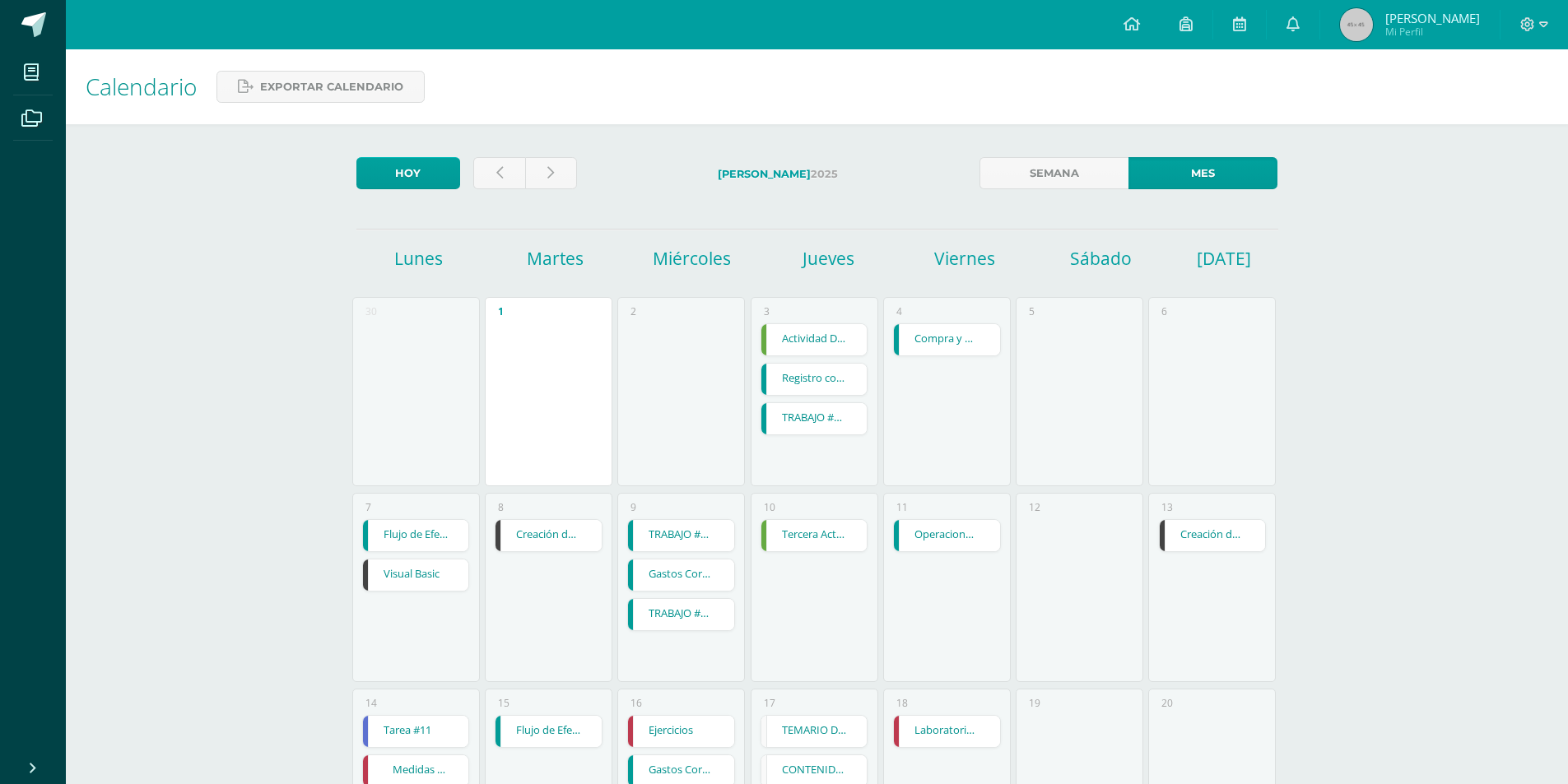
click at [1120, 520] on div "12" at bounding box center [1080, 587] width 128 height 190
click at [1354, 502] on div "Calendario Exportar calendario [DATE] [DATE] Semana Mes [DATE] [DATE] [DATE] [D…" at bounding box center [817, 679] width 1502 height 1260
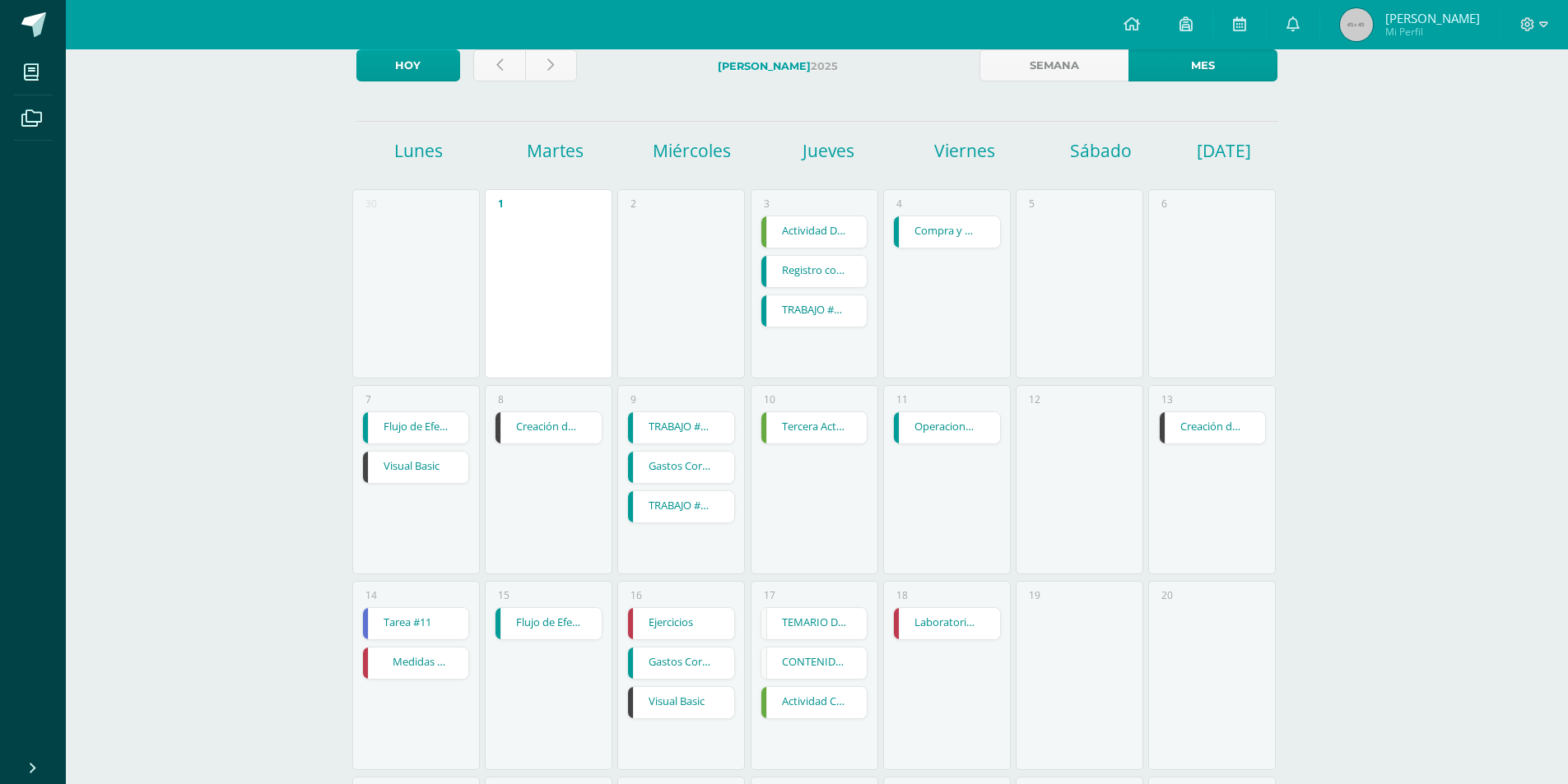
scroll to position [82, 0]
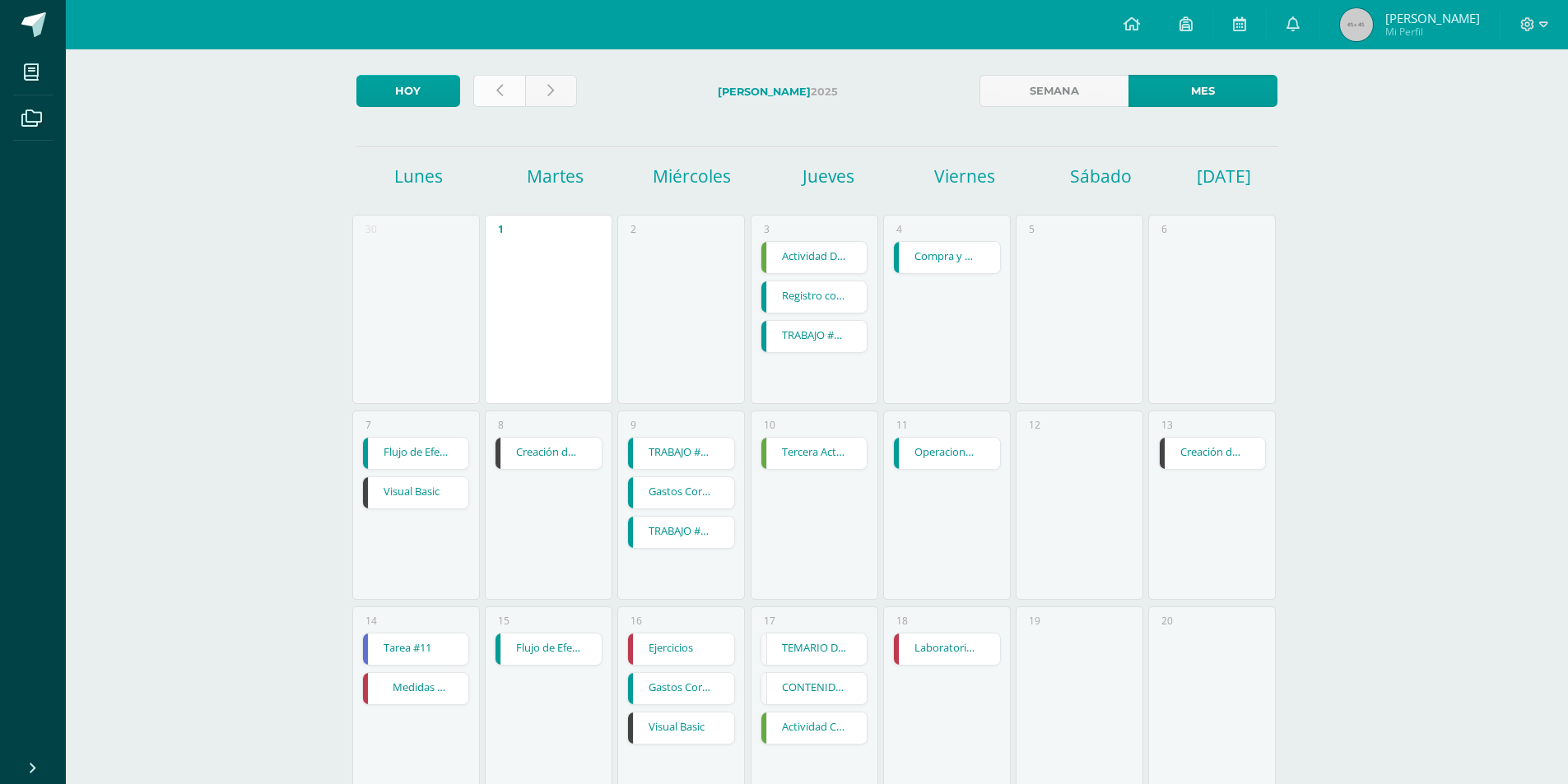
click at [510, 88] on link at bounding box center [499, 91] width 52 height 32
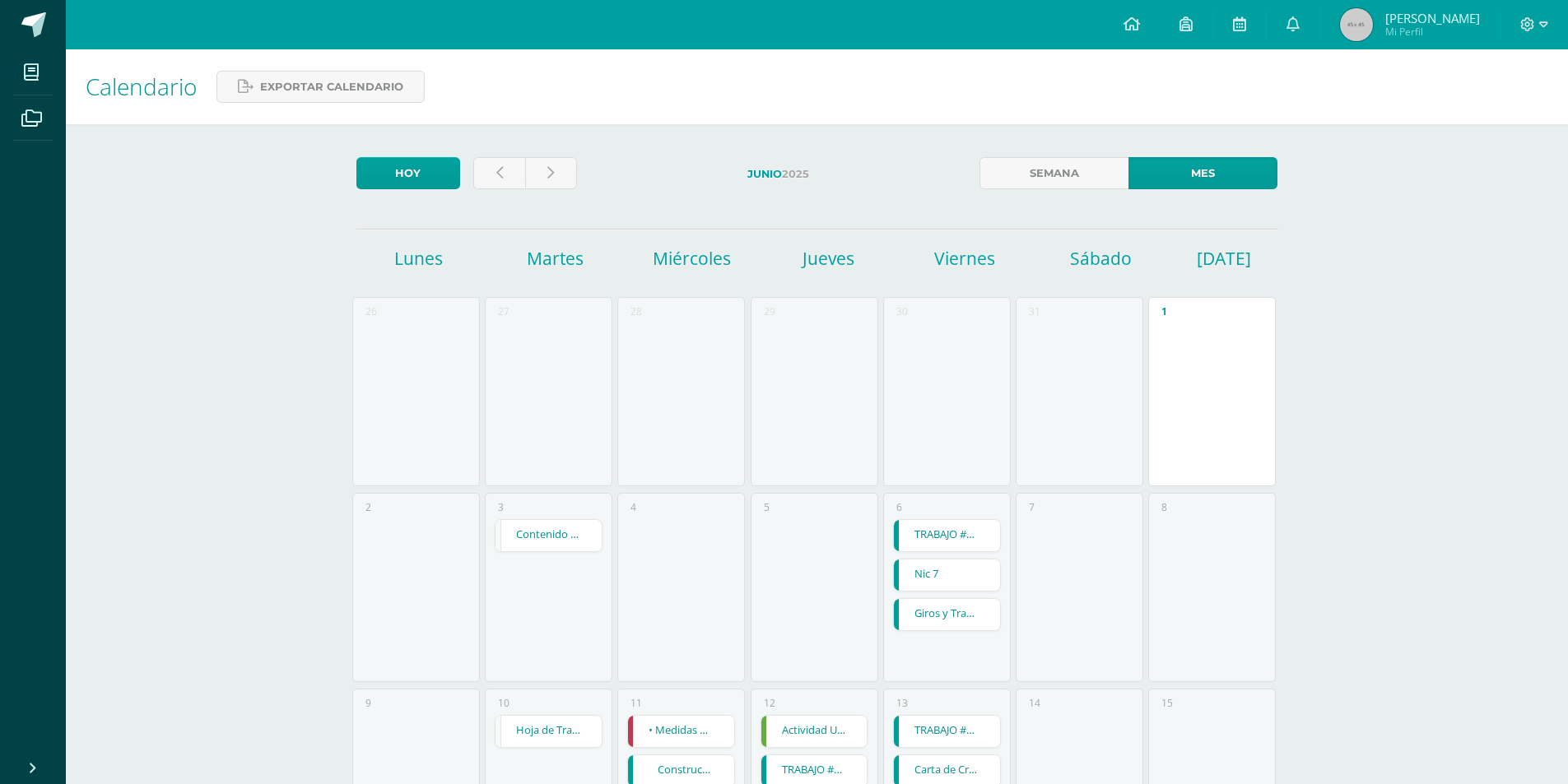
scroll to position [721, 0]
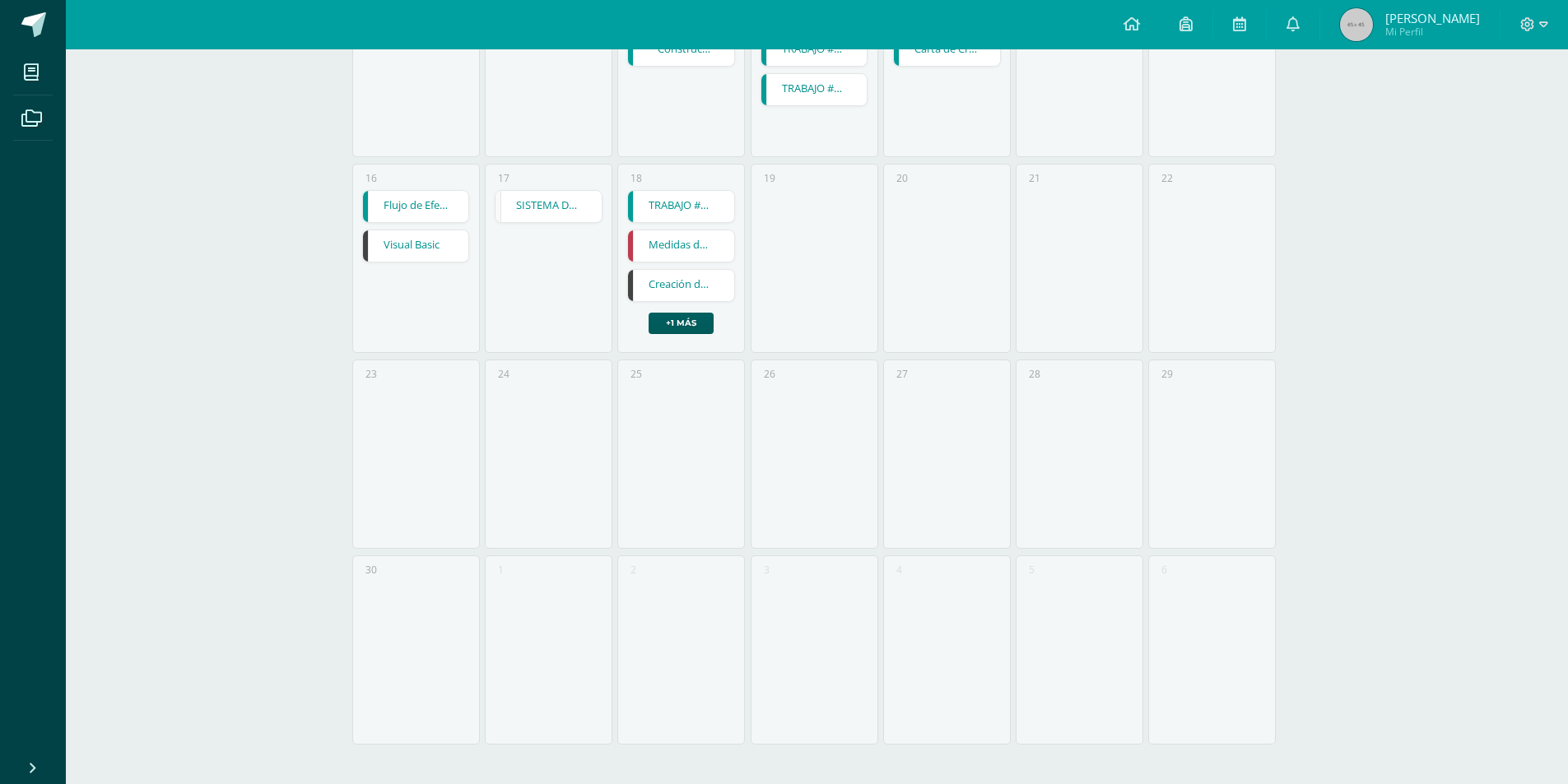
click at [416, 244] on link "Visual Basic" at bounding box center [416, 246] width 106 height 31
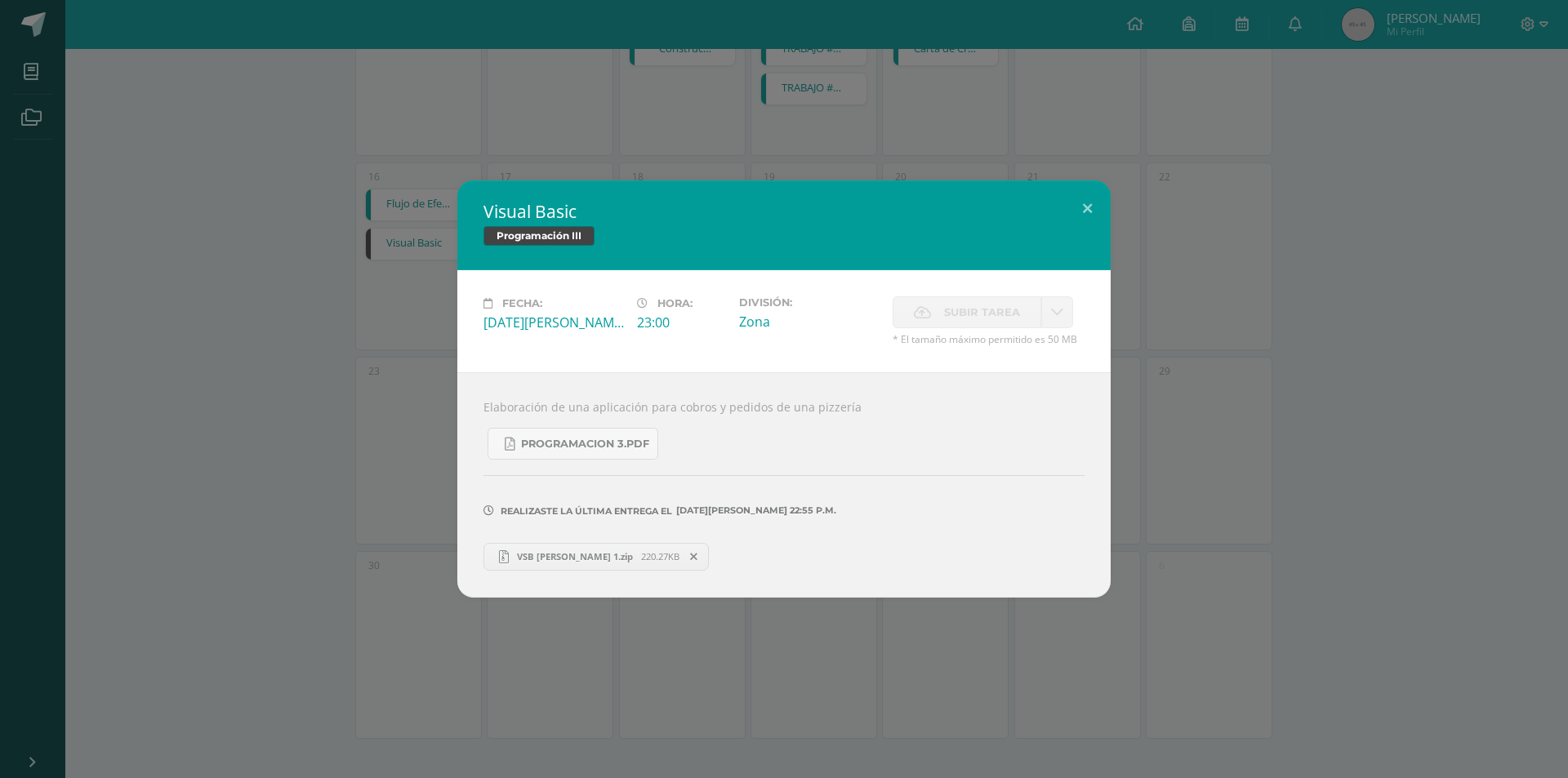
click at [555, 742] on div "Visual Basic Programación III Fecha: Lunes 16 de Junio Hora: 23:00 División: Zo…" at bounding box center [784, 389] width 1568 height 778
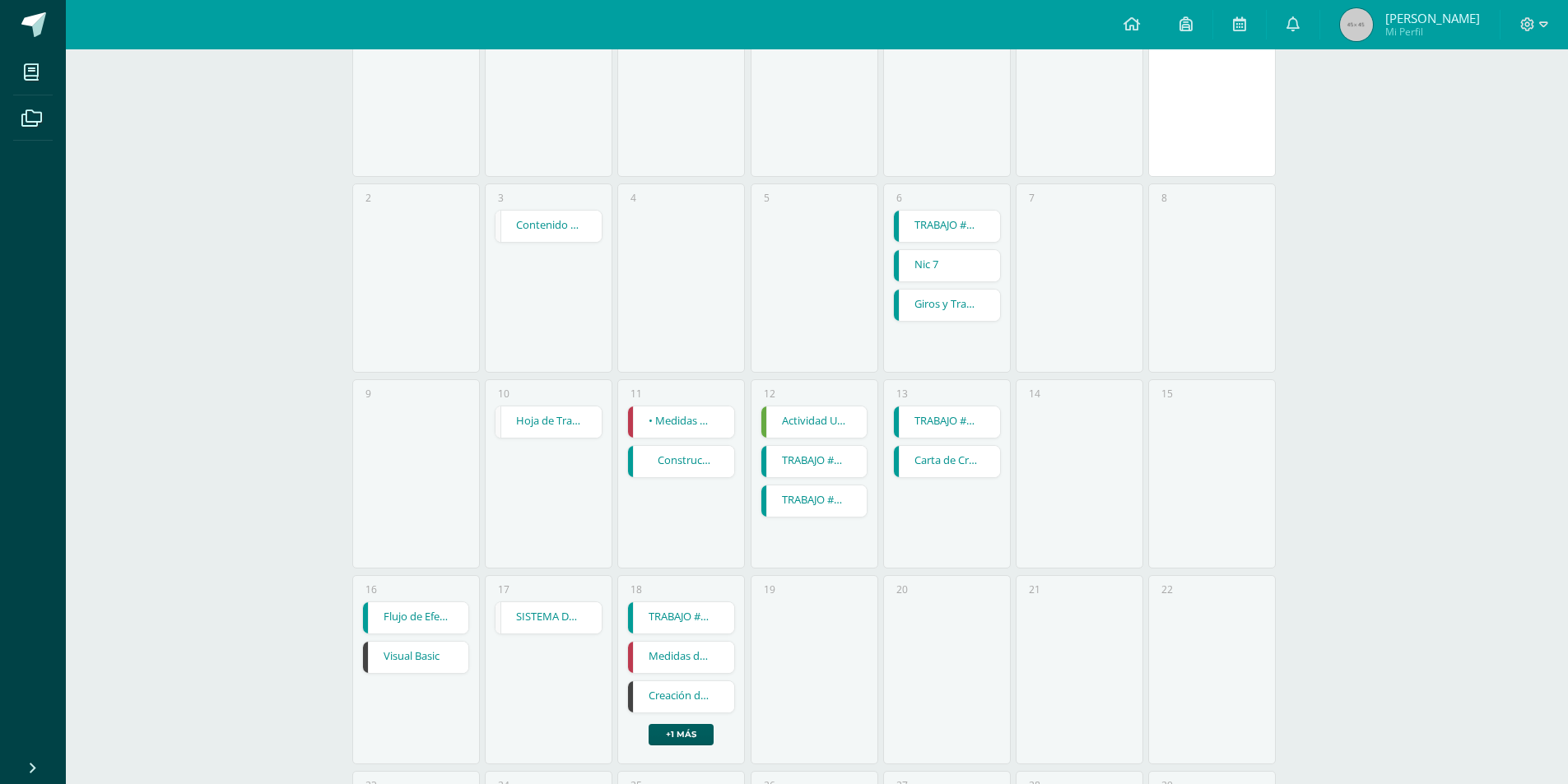
scroll to position [0, 0]
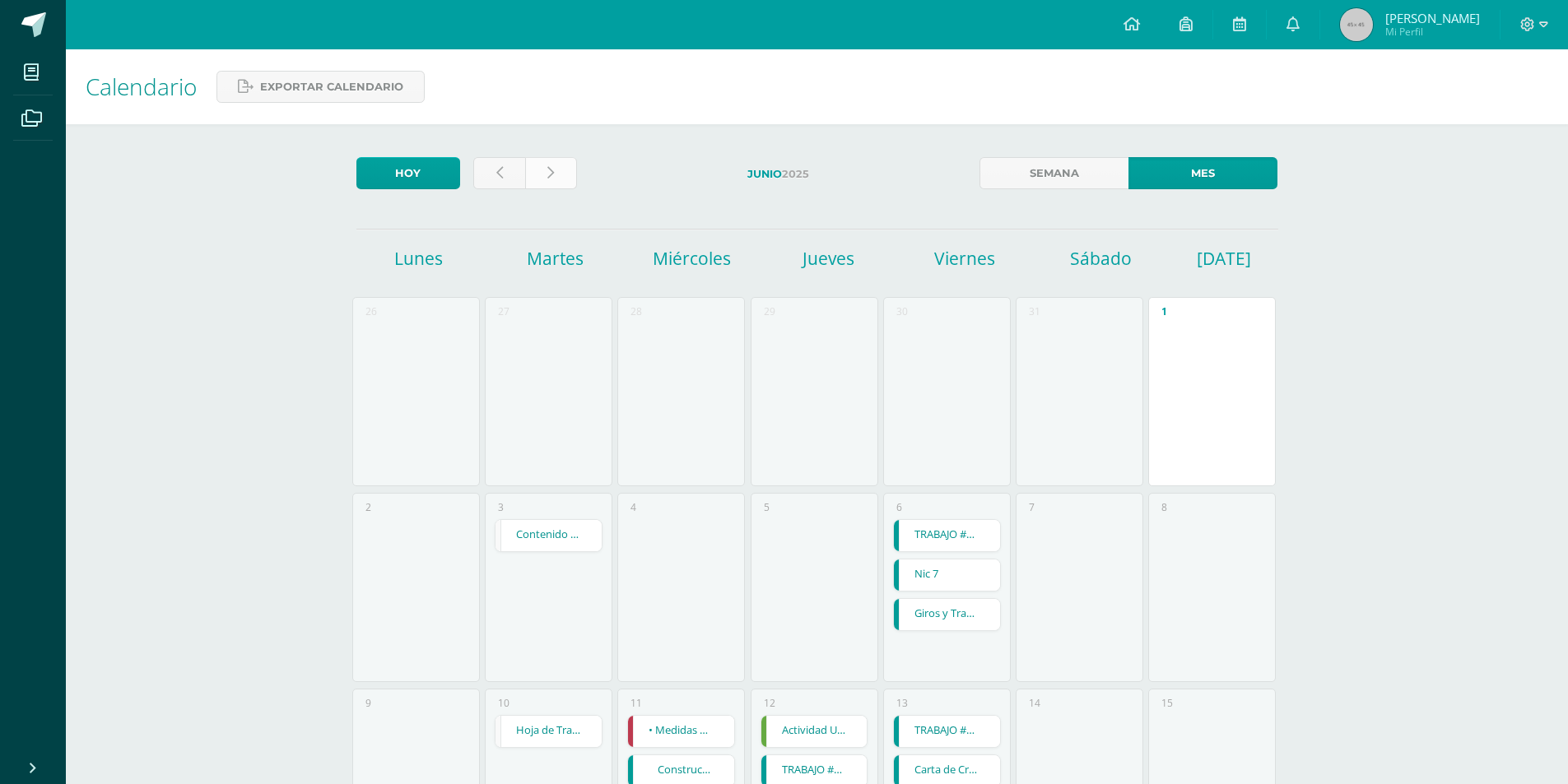
click at [568, 188] on link at bounding box center [551, 173] width 52 height 32
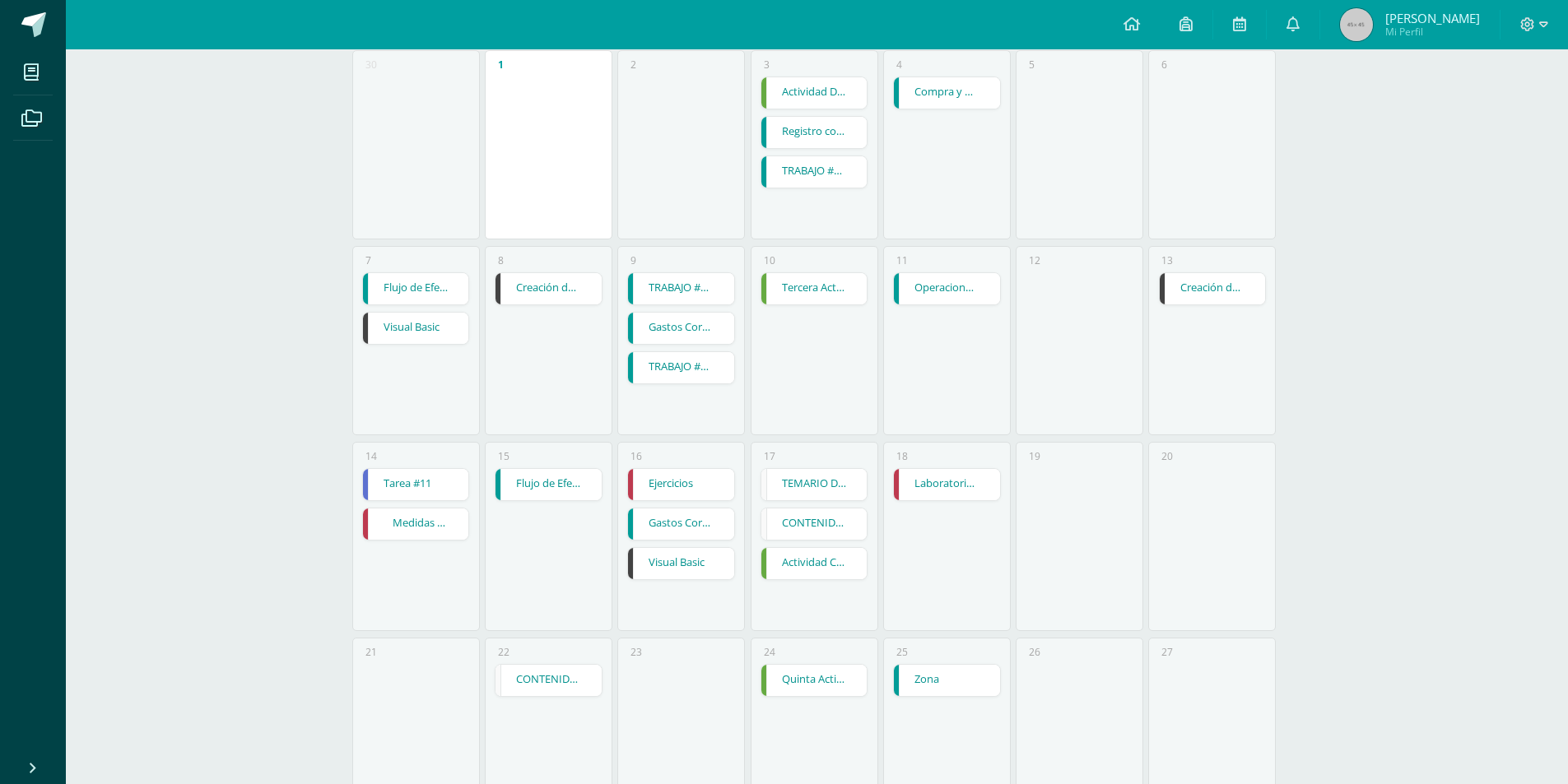
scroll to position [247, 0]
click at [446, 327] on link "Visual Basic" at bounding box center [416, 328] width 106 height 31
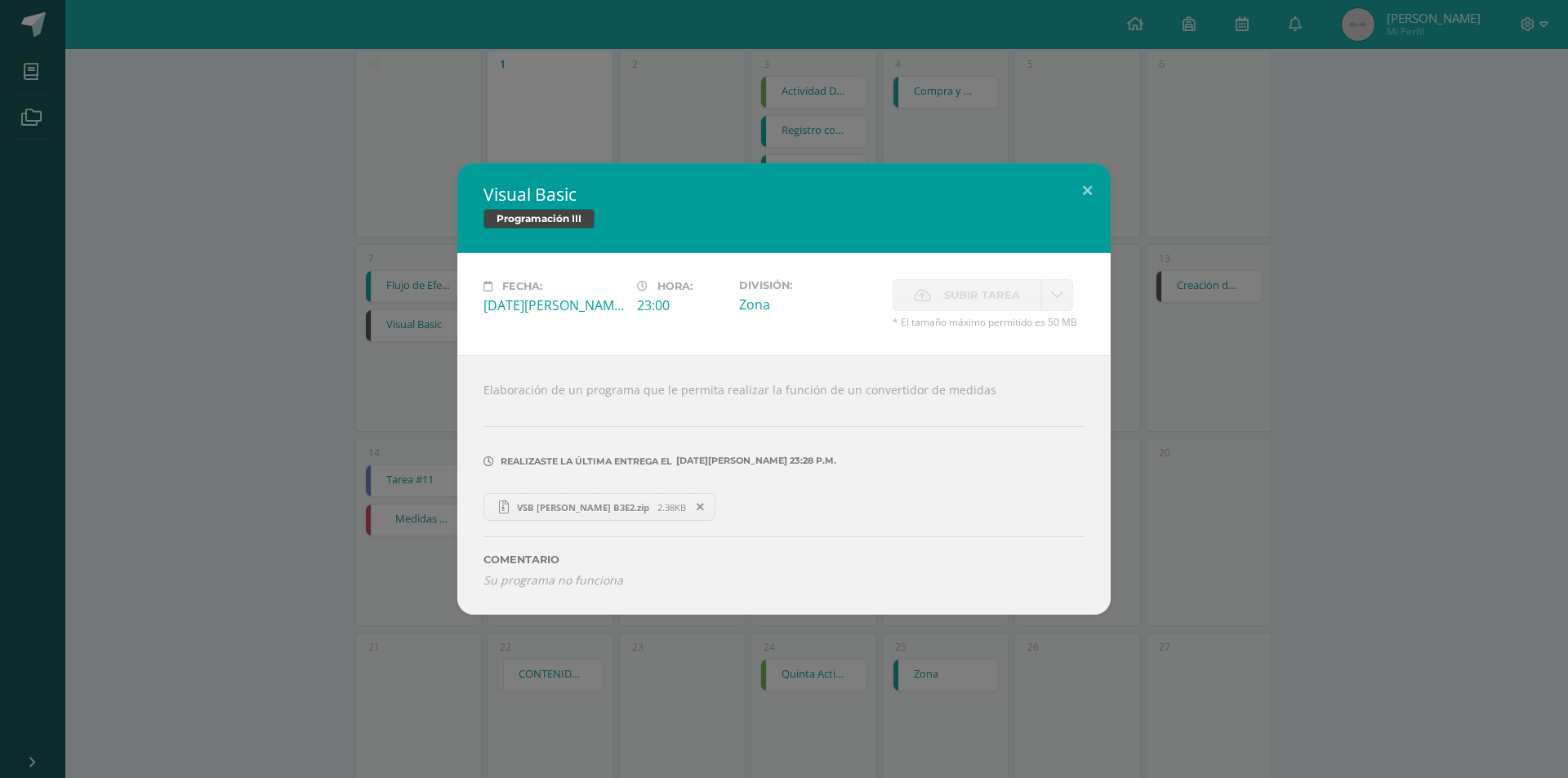
click at [351, 440] on div "Visual Basic Programación III Fecha: Lunes 07 de Julio Hora: 23:00 División: Zo…" at bounding box center [784, 389] width 1555 height 452
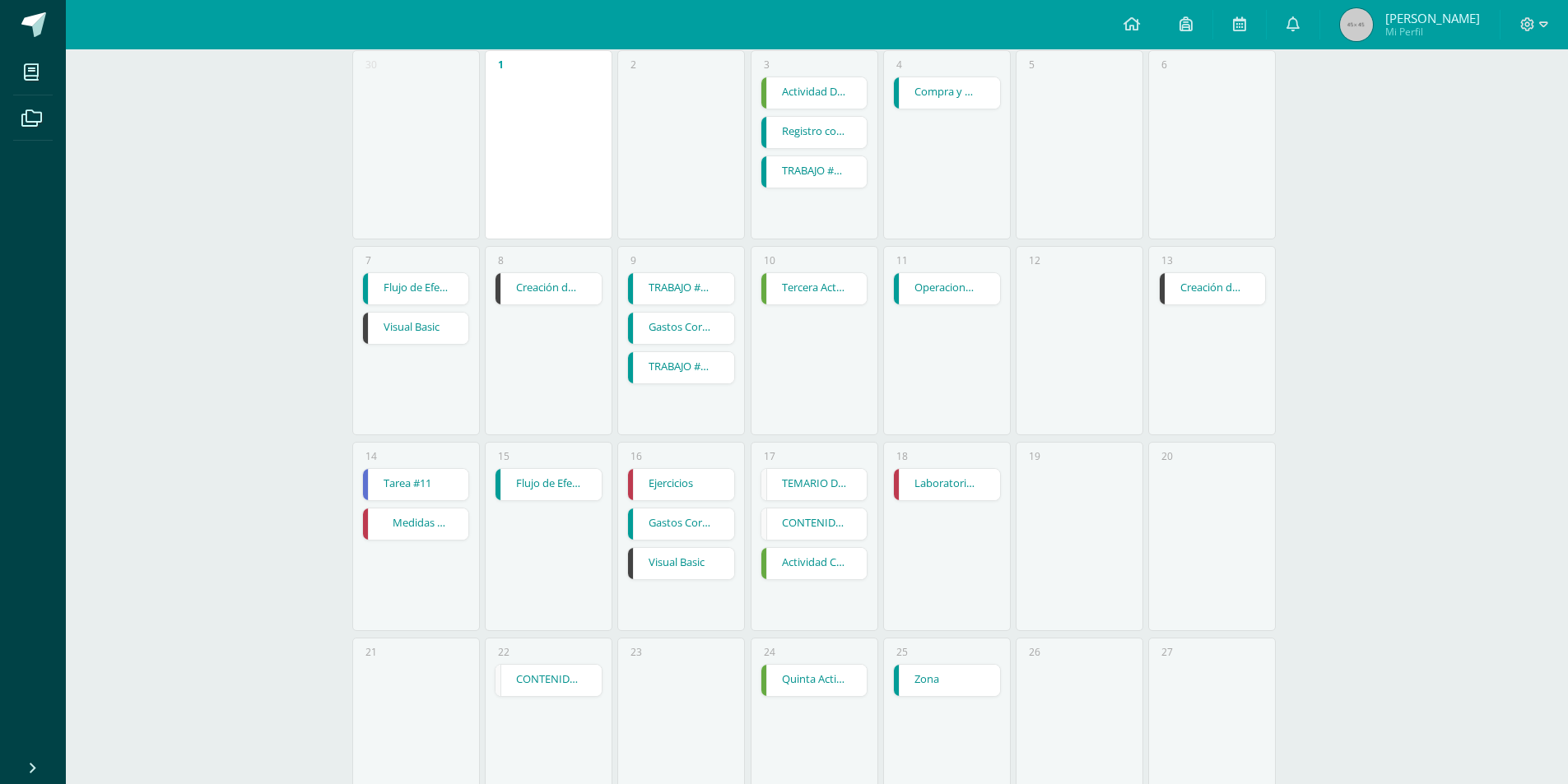
click at [686, 575] on link "Visual Basic" at bounding box center [681, 563] width 106 height 31
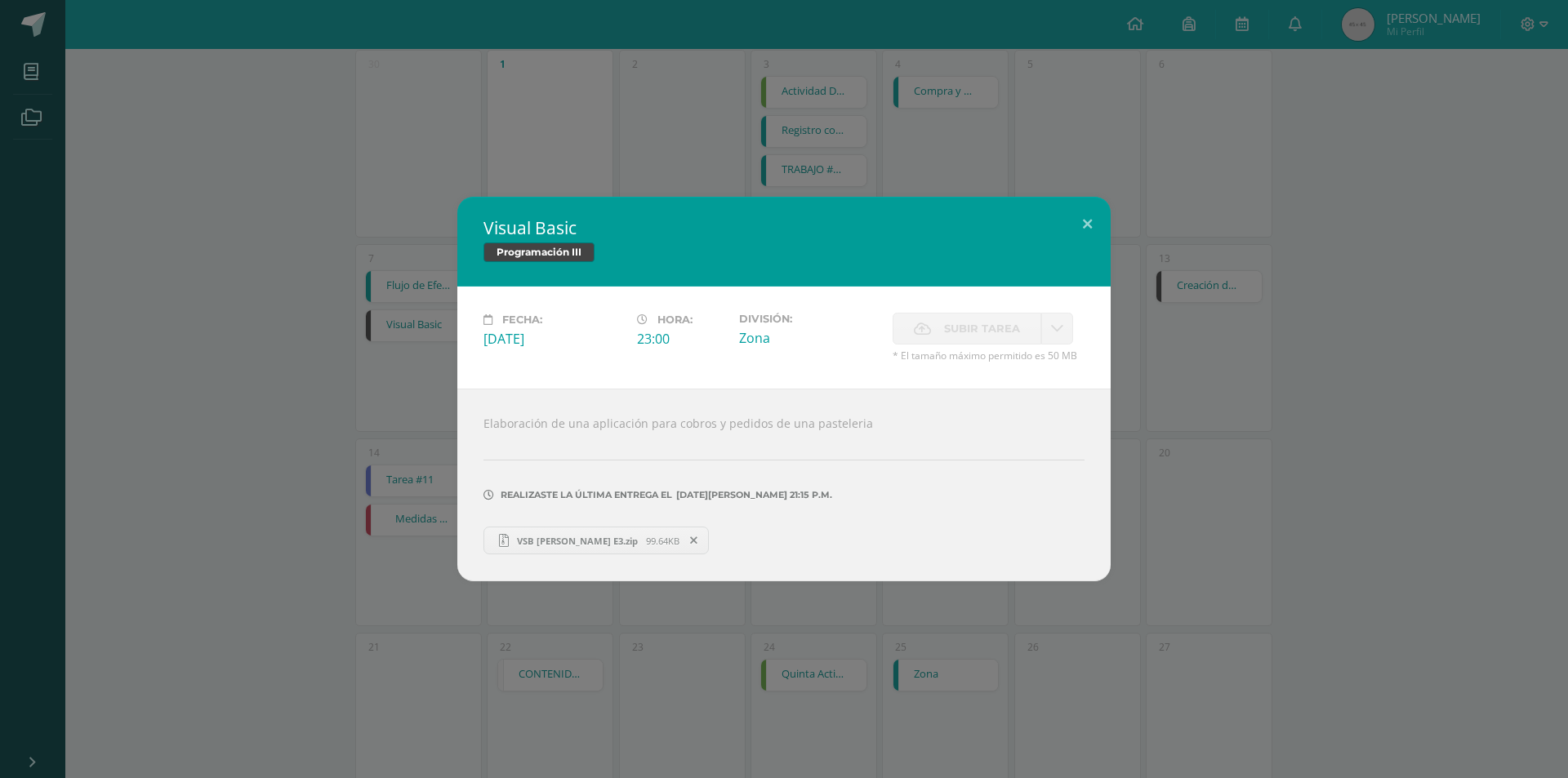
click at [556, 633] on div "Visual Basic Programación III Fecha: Miércoles 16 de Julio Hora: 23:00 División…" at bounding box center [784, 389] width 1568 height 778
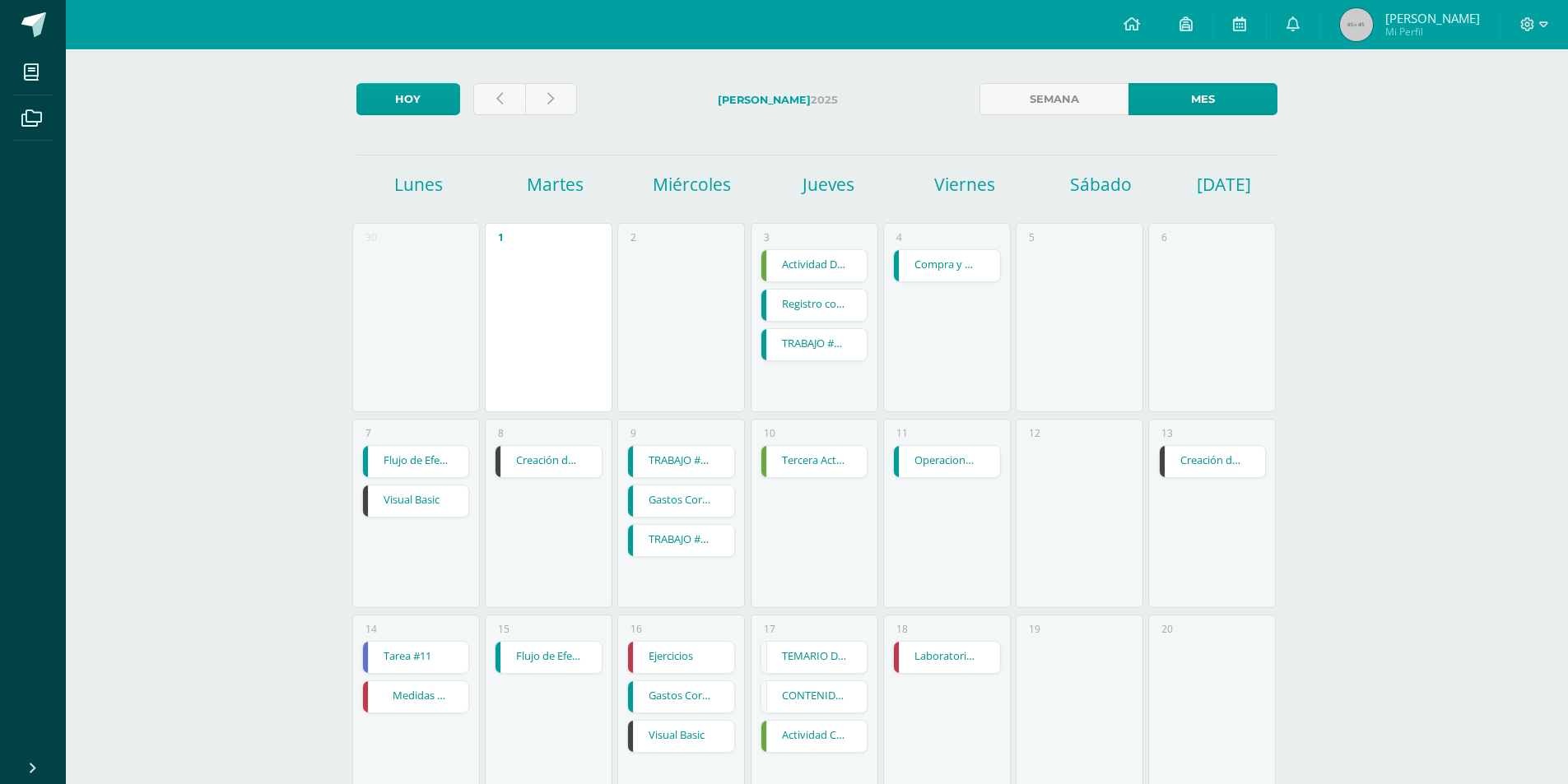
scroll to position [82, 0]
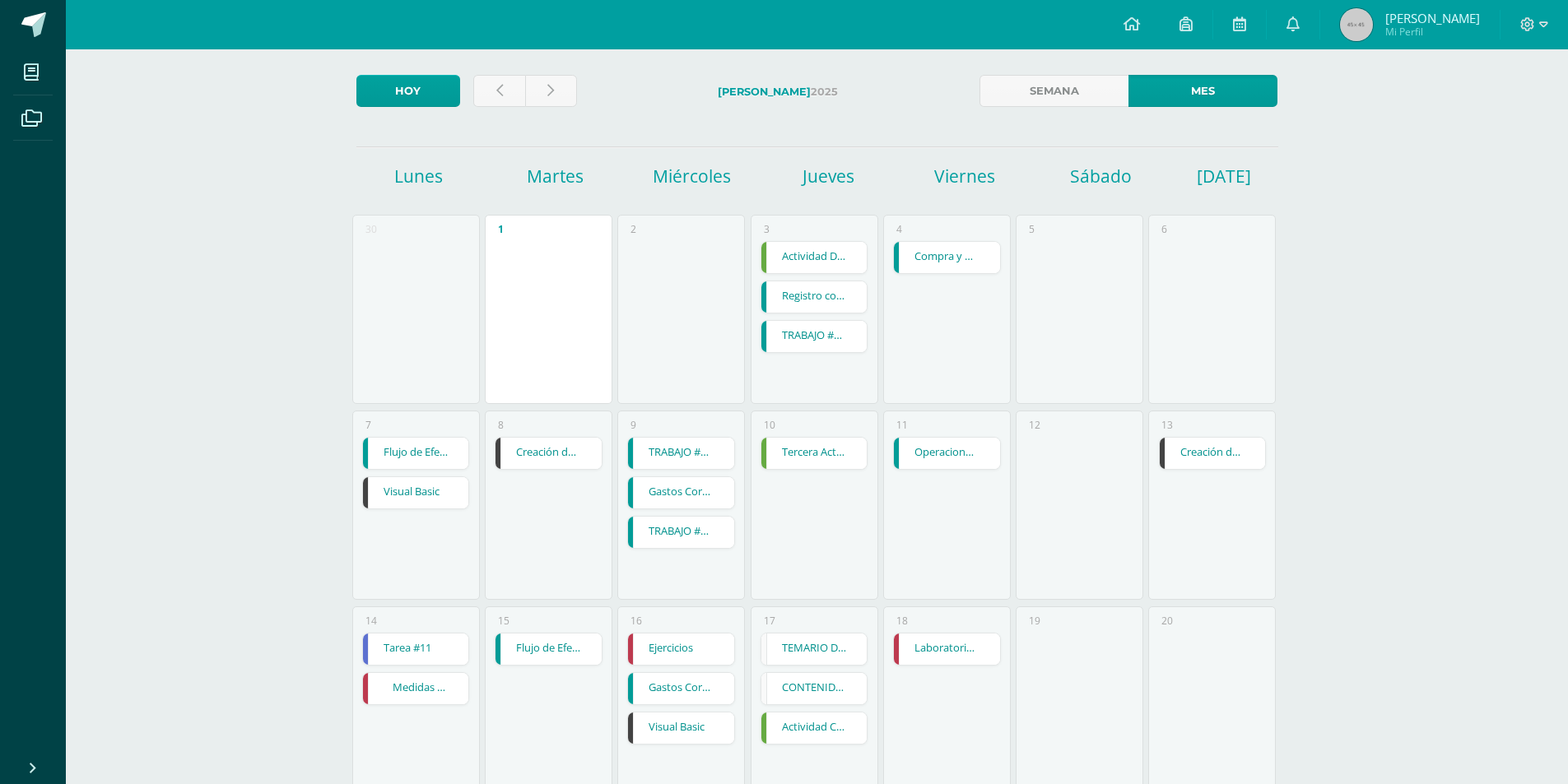
click at [698, 717] on link "Visual Basic" at bounding box center [681, 728] width 106 height 31
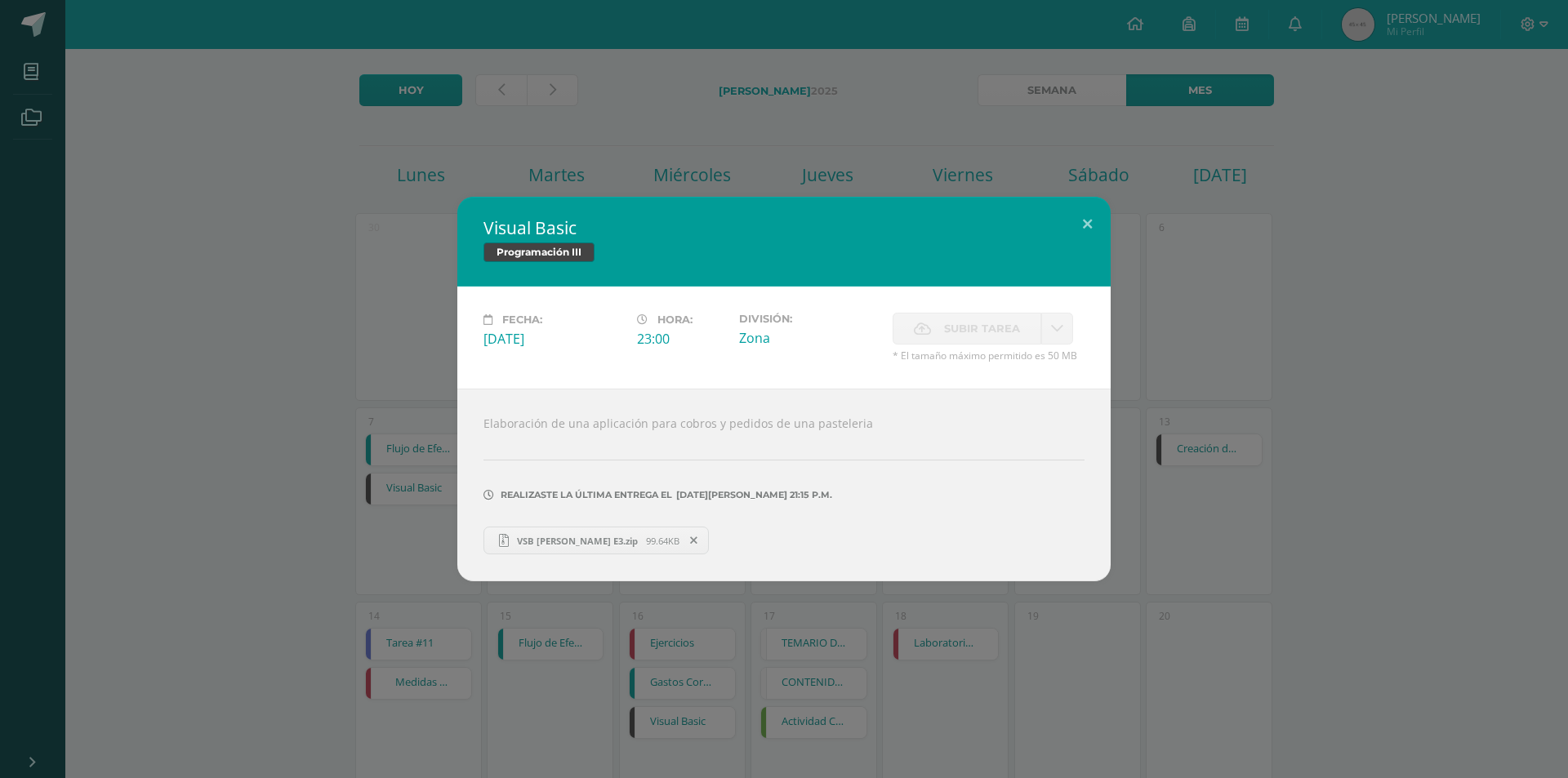
click at [1477, 300] on div "Visual Basic Programación III Fecha: Miércoles 16 de Julio Hora: 23:00 División…" at bounding box center [784, 389] width 1555 height 384
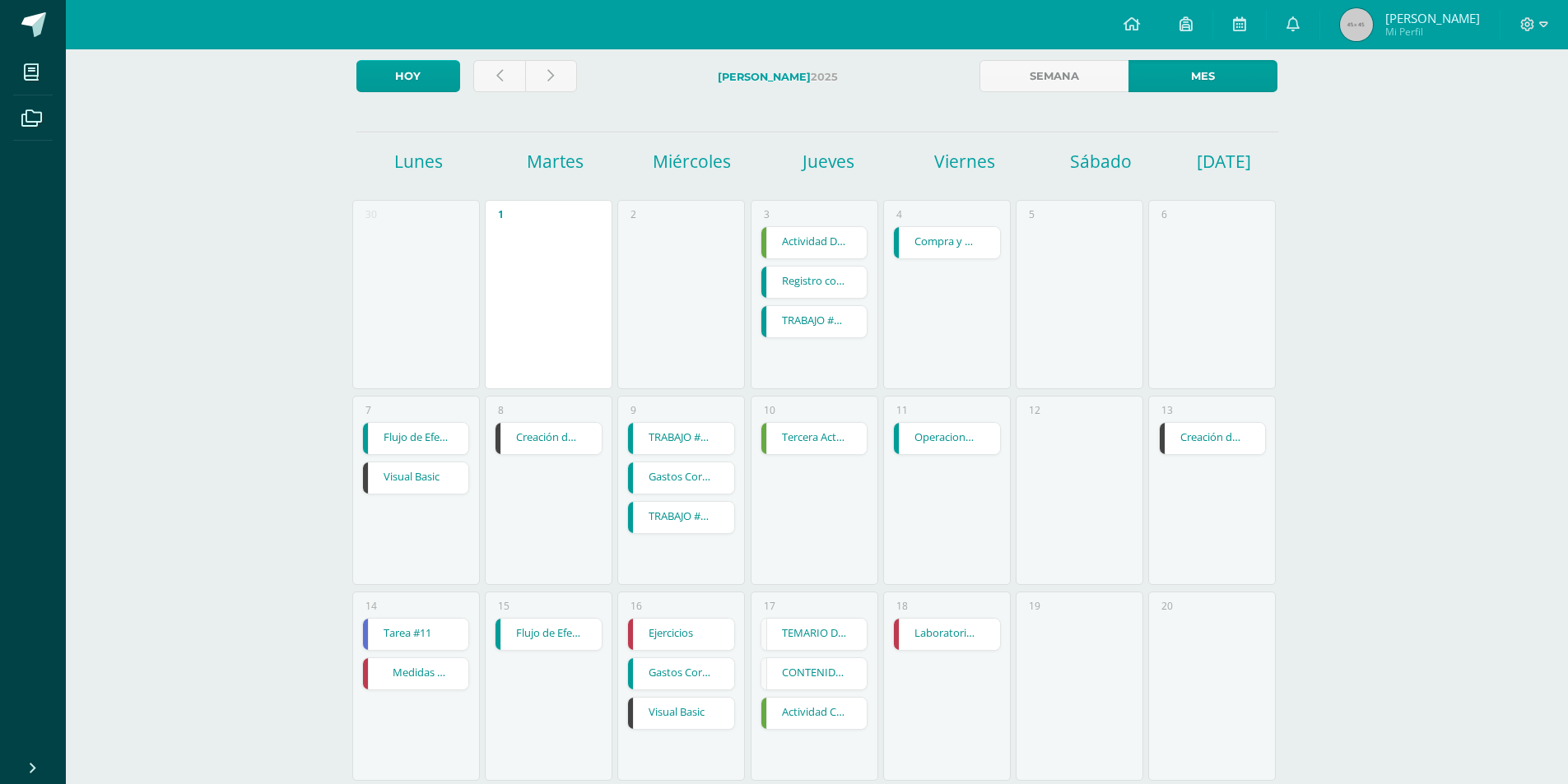
scroll to position [0, 0]
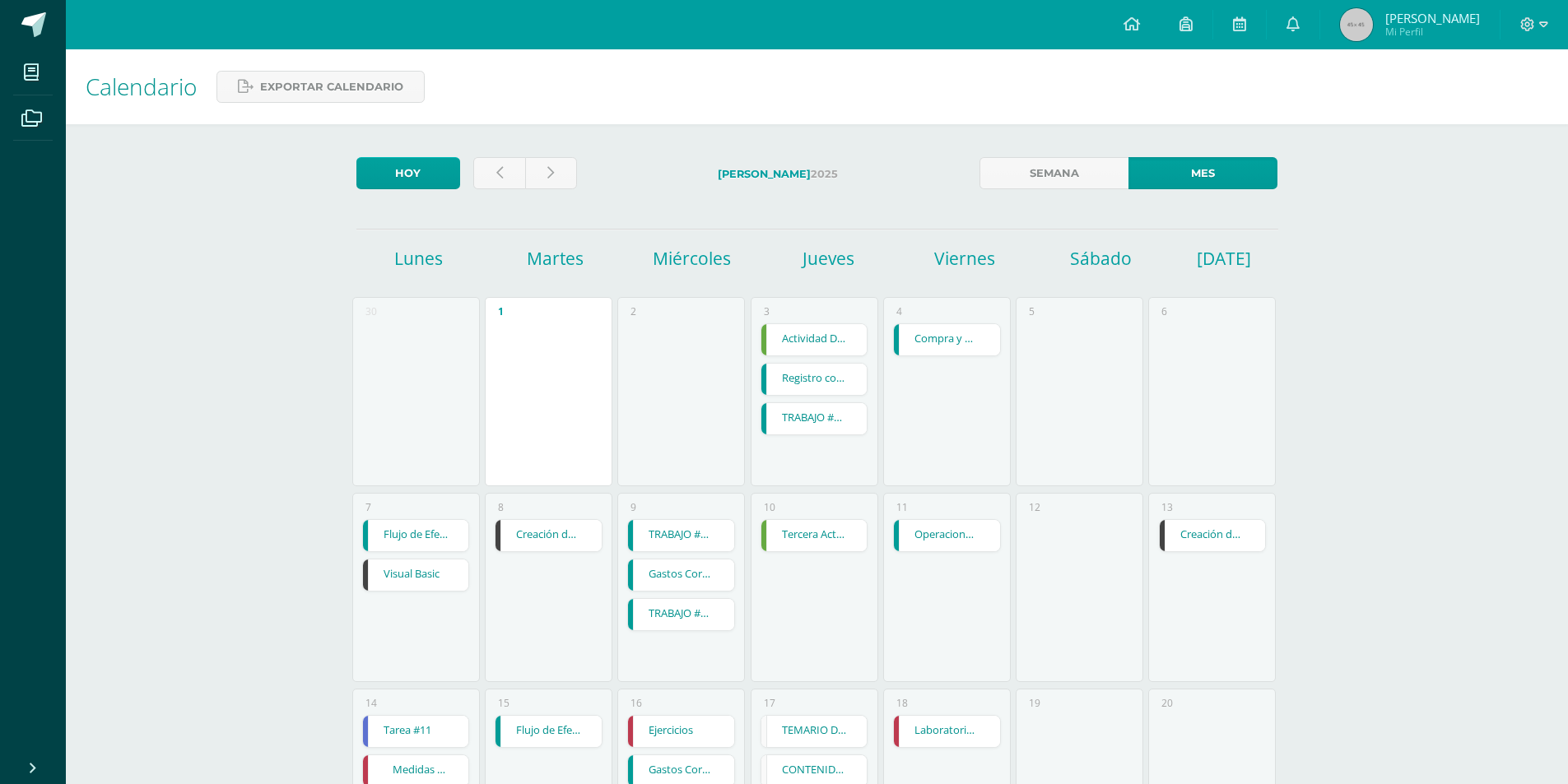
click at [1164, 475] on div "6" at bounding box center [1212, 392] width 128 height 190
click at [1171, 536] on link "Creación de Consultas" at bounding box center [1213, 535] width 106 height 31
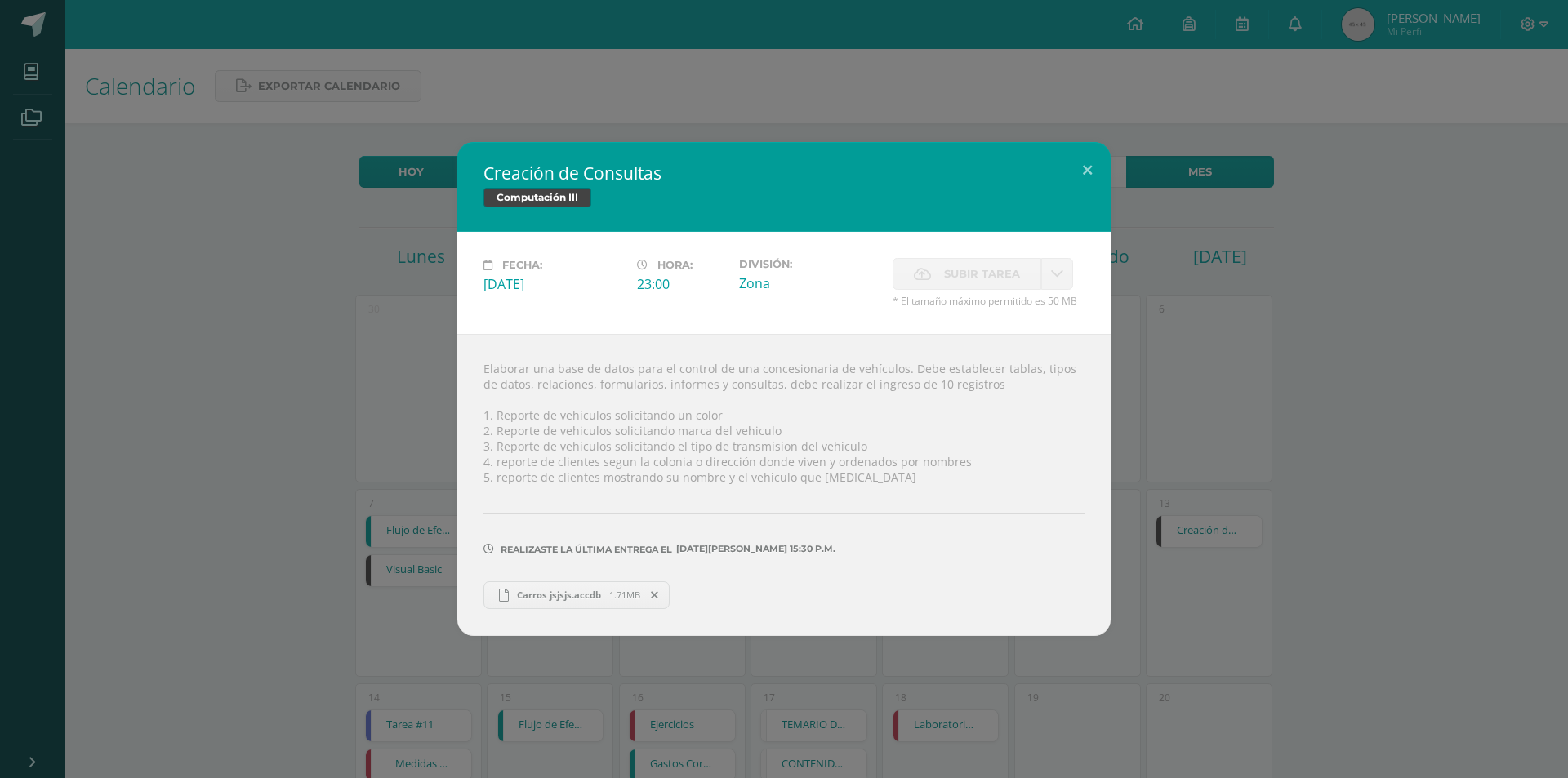
click at [1228, 405] on div "Creación de Consultas Computación III Fecha: Domingo 13 de Julio Hora: 23:00 Di…" at bounding box center [784, 389] width 1555 height 493
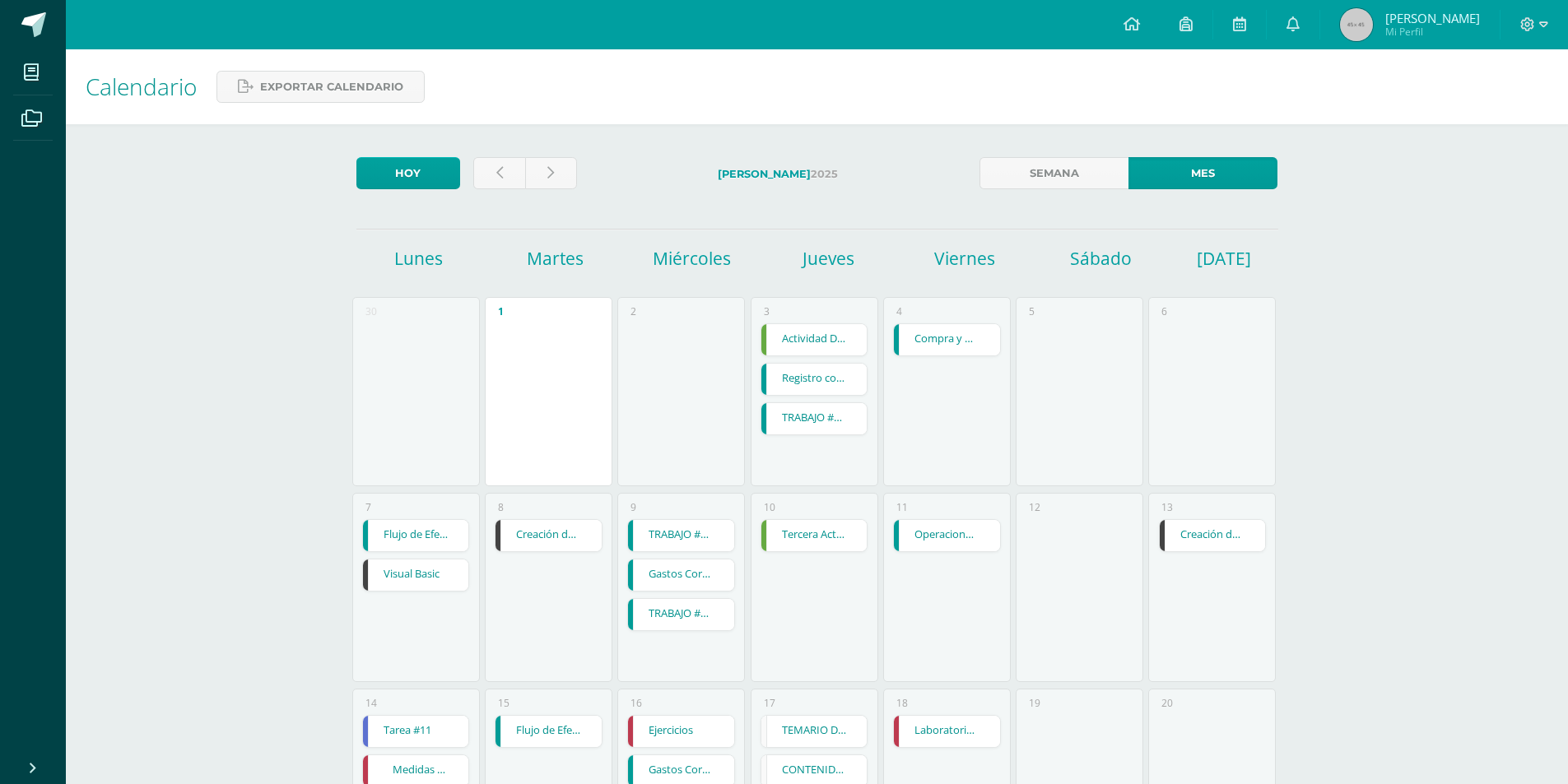
click at [903, 783] on div "18 Laboratorio asimetría Laboratorio asimetría Estadística Comercial Cargando c…" at bounding box center [946, 783] width 128 height 190
click at [1207, 542] on link "Creación de Consultas" at bounding box center [1213, 535] width 106 height 31
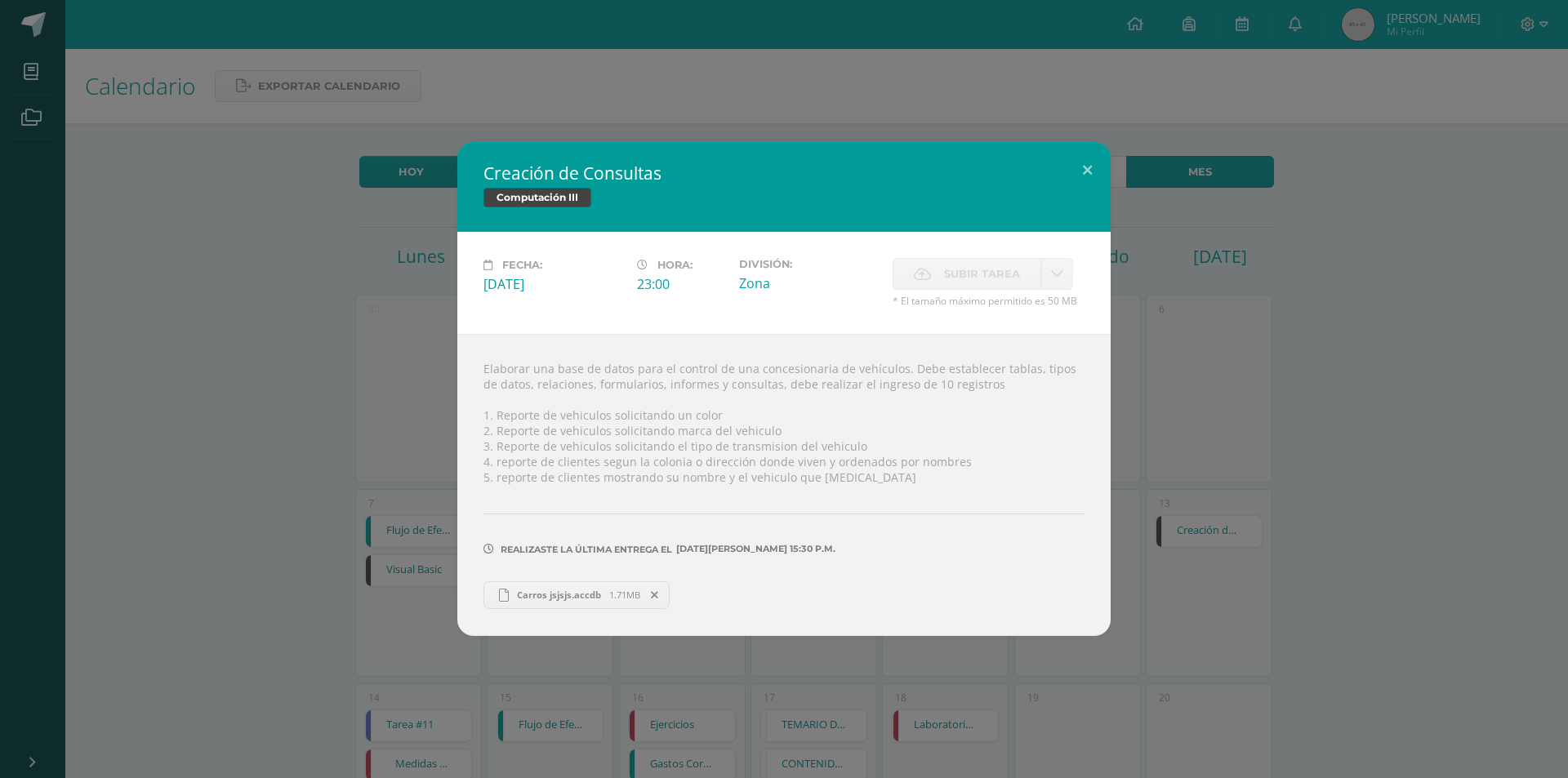
click at [340, 106] on div "Creación de Consultas Computación III Fecha: Domingo 13 de Julio Hora: 23:00 Di…" at bounding box center [784, 389] width 1568 height 778
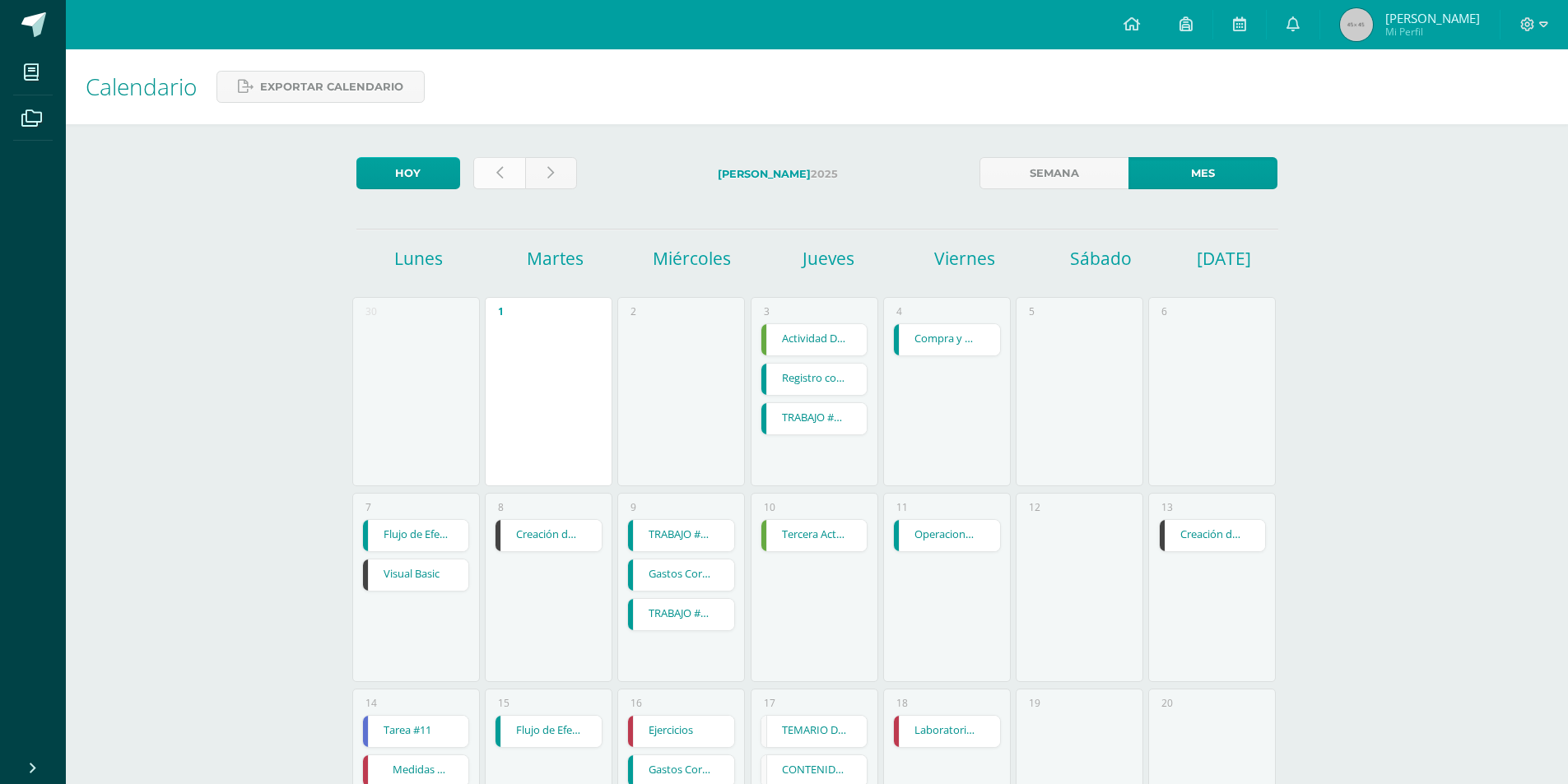
click at [504, 186] on link at bounding box center [499, 173] width 52 height 32
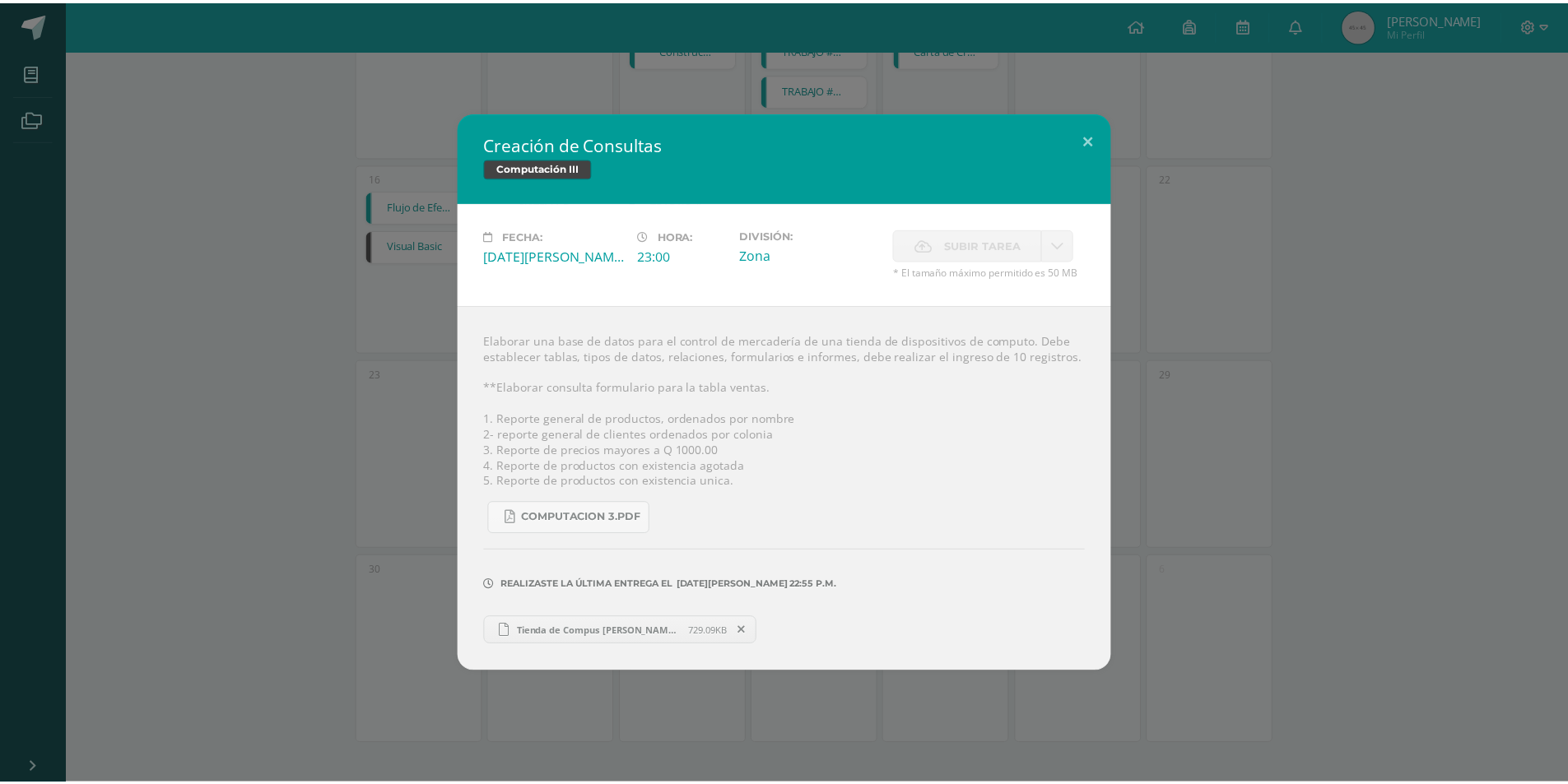
scroll to position [721, 0]
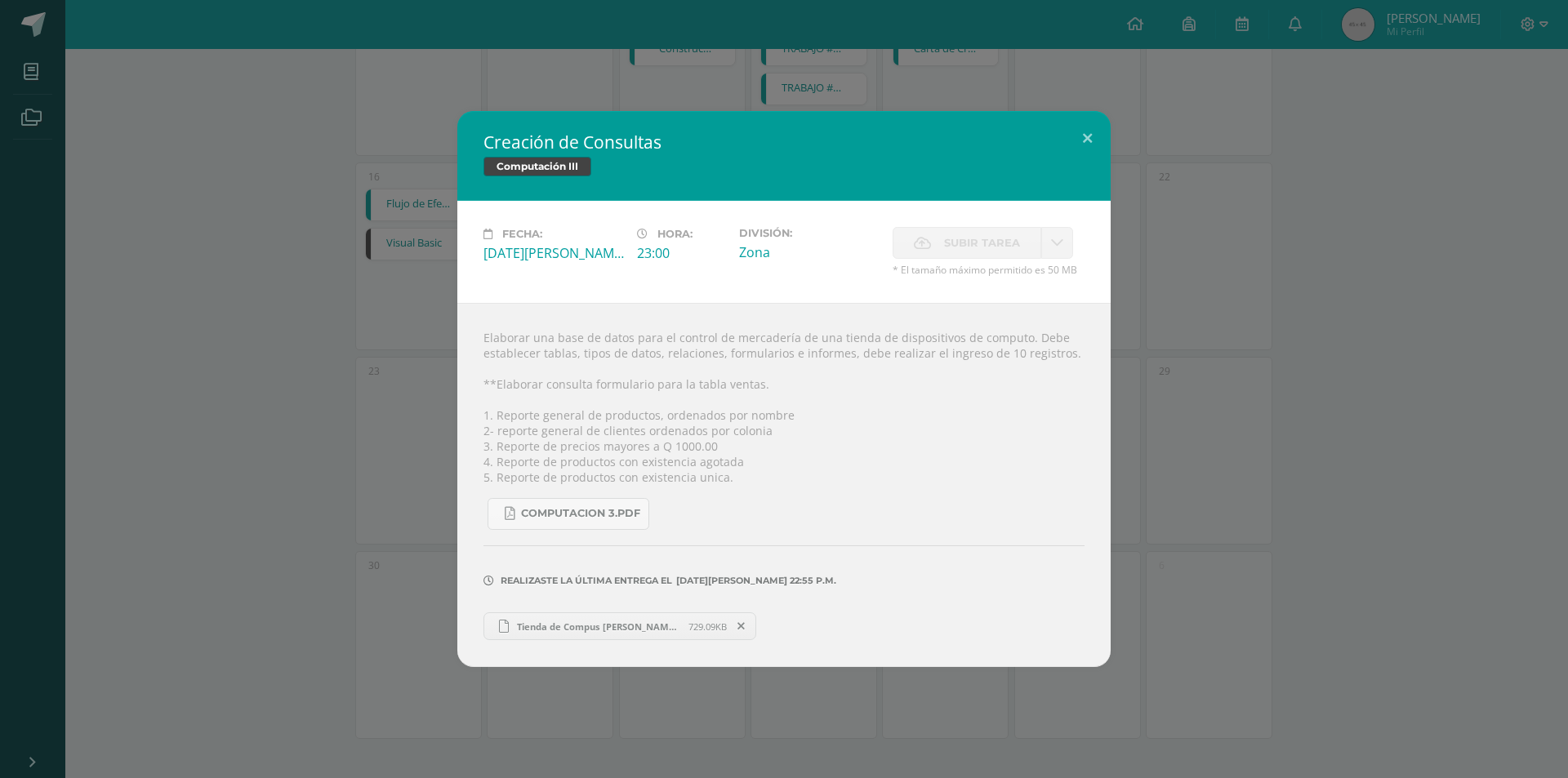
click at [1273, 526] on div "Creación de Consultas Computación III Fecha: Miércoles 18 de Junio Hora: 23:00 …" at bounding box center [784, 389] width 1555 height 556
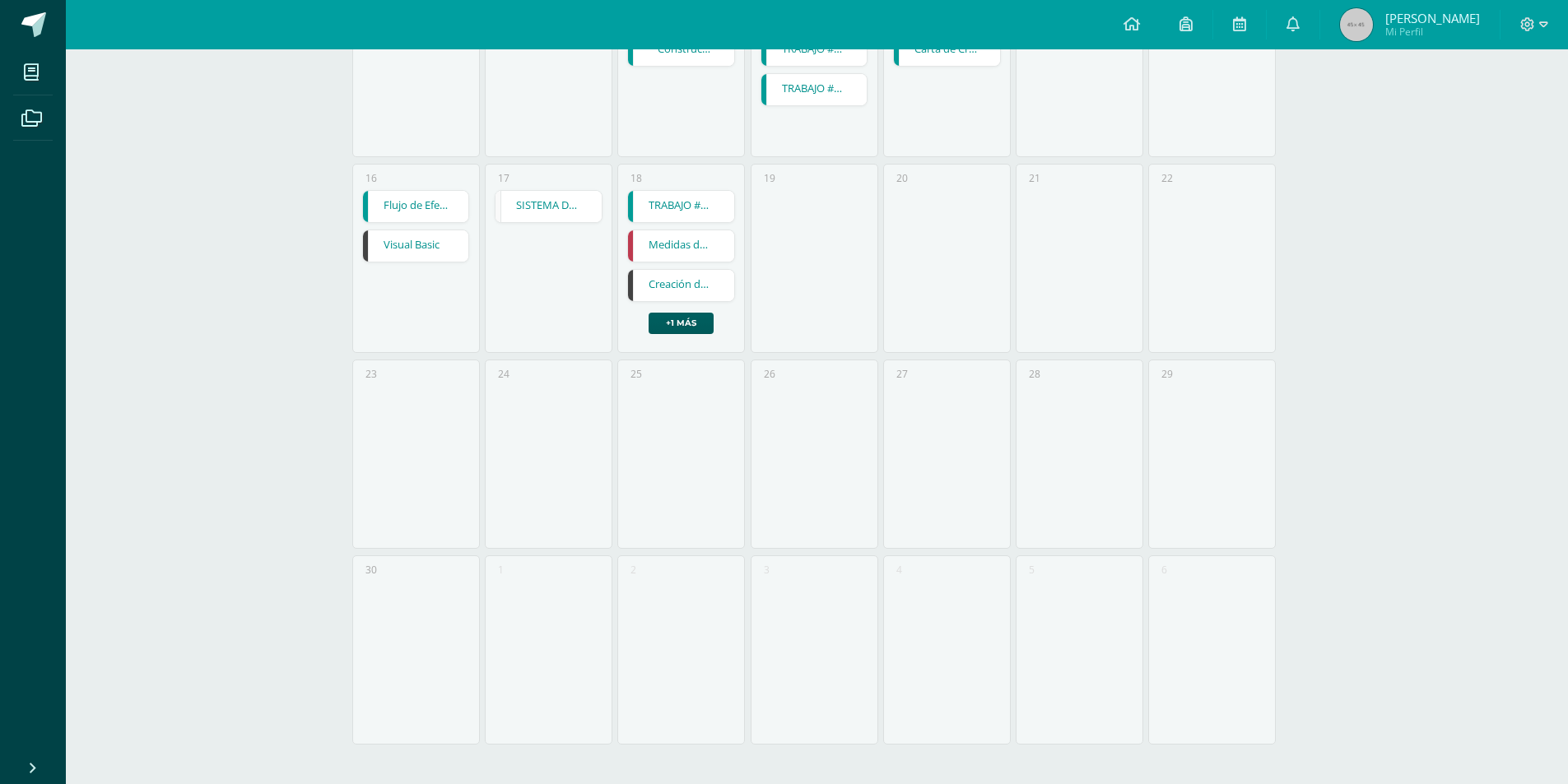
click at [985, 377] on div "27" at bounding box center [946, 454] width 128 height 190
click at [843, 444] on div "26" at bounding box center [814, 454] width 128 height 190
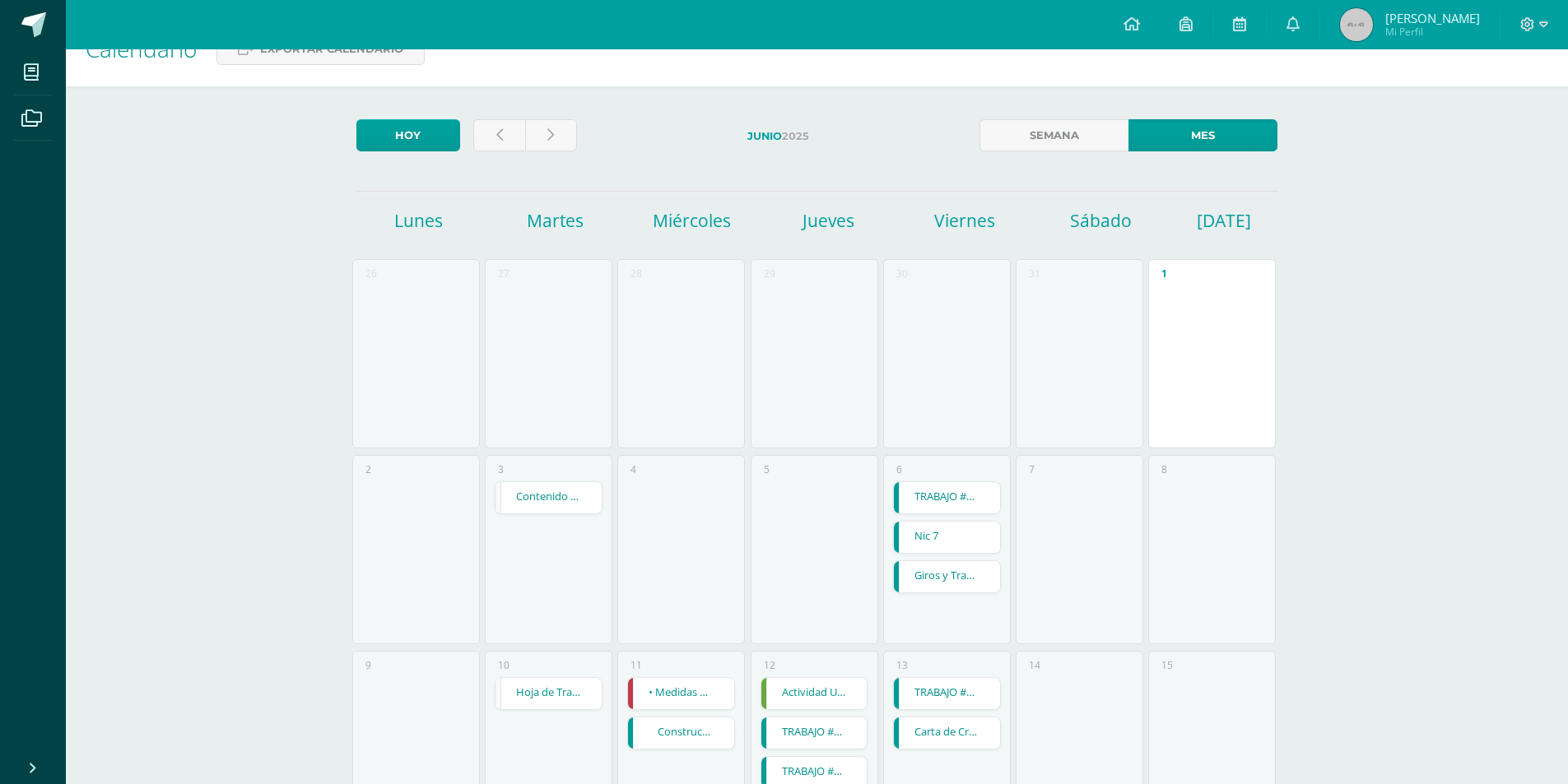
scroll to position [0, 0]
